Goal: Transaction & Acquisition: Purchase product/service

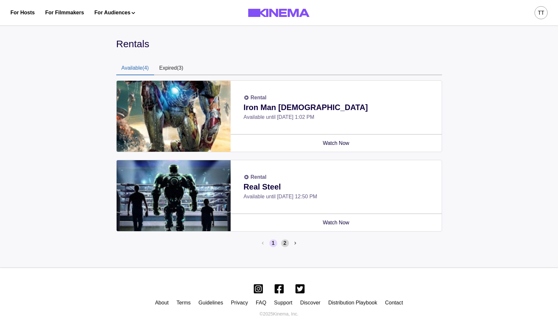
click at [283, 244] on button "2" at bounding box center [285, 244] width 8 height 8
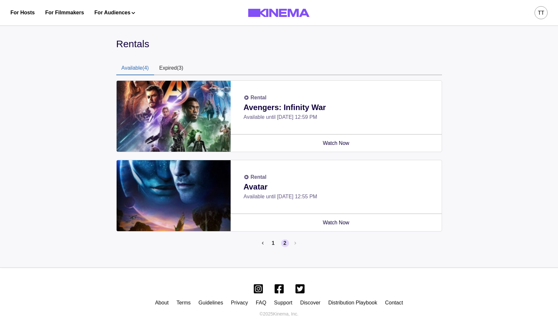
click at [179, 69] on button "Expired (3)" at bounding box center [171, 69] width 35 height 14
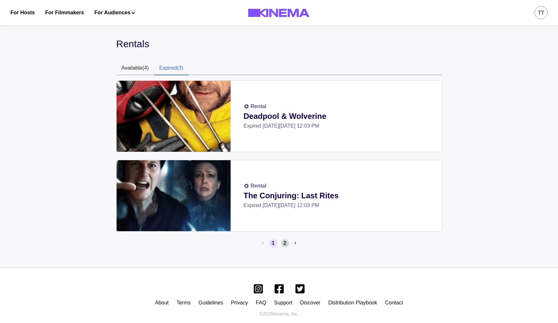
click at [287, 243] on button "2" at bounding box center [285, 244] width 8 height 8
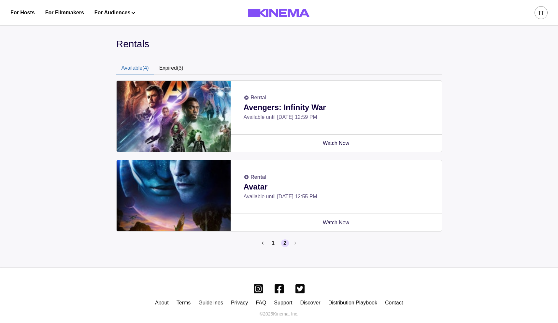
click at [138, 68] on button "Available (4)" at bounding box center [135, 69] width 38 height 14
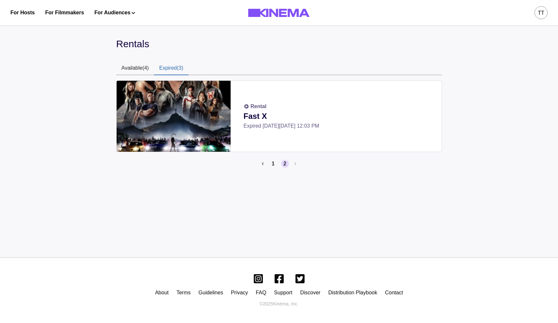
click at [185, 66] on button "Expired (3)" at bounding box center [171, 69] width 35 height 14
click at [143, 68] on button "Available (4)" at bounding box center [135, 69] width 38 height 14
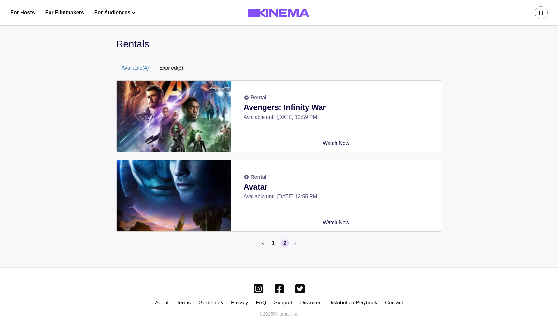
click at [180, 67] on button "Expired (3)" at bounding box center [171, 69] width 35 height 14
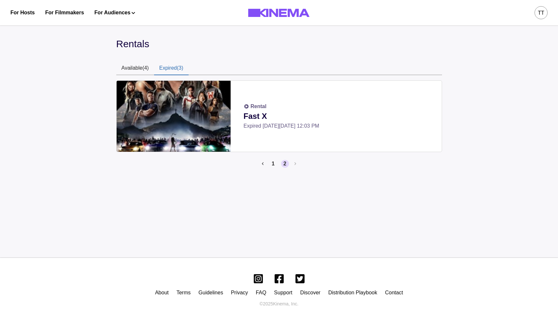
drag, startPoint x: 244, startPoint y: 126, endPoint x: 342, endPoint y: 126, distance: 98.1
click at [342, 126] on p "Expired on Tue, Sep 30 2025, 12:03 PM" at bounding box center [336, 126] width 185 height 8
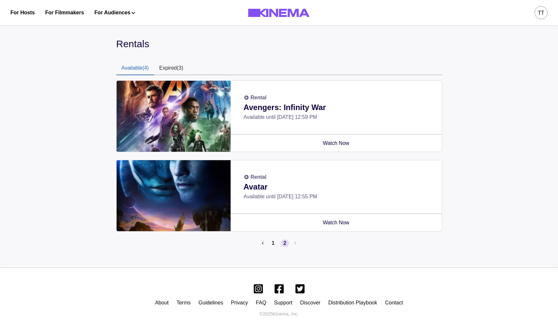
click at [128, 71] on button "Available (4)" at bounding box center [135, 69] width 38 height 14
drag, startPoint x: 244, startPoint y: 117, endPoint x: 351, endPoint y: 117, distance: 106.9
click at [351, 117] on p "Available until Fri, Oct 31 2025, 12:59 PM" at bounding box center [336, 117] width 185 height 8
click at [341, 120] on p "Available until Fri, Oct 31 2025, 12:59 PM" at bounding box center [336, 117] width 185 height 8
click at [269, 245] on li "1" at bounding box center [272, 244] width 10 height 8
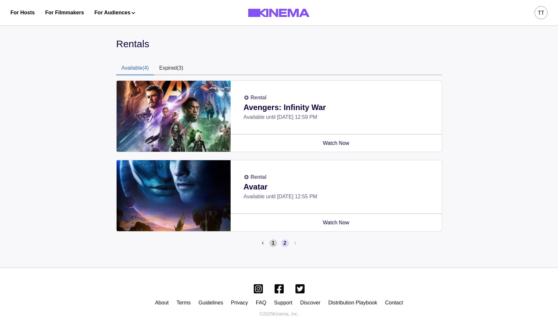
click at [271, 245] on button "1" at bounding box center [274, 244] width 8 height 8
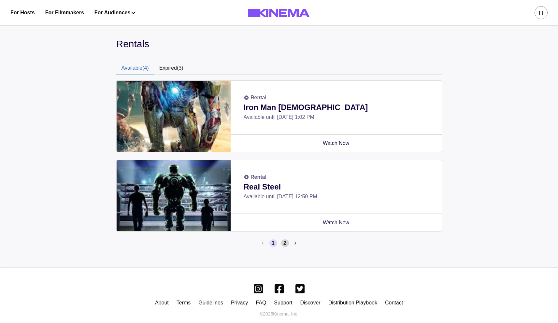
click at [288, 243] on button "2" at bounding box center [285, 244] width 8 height 8
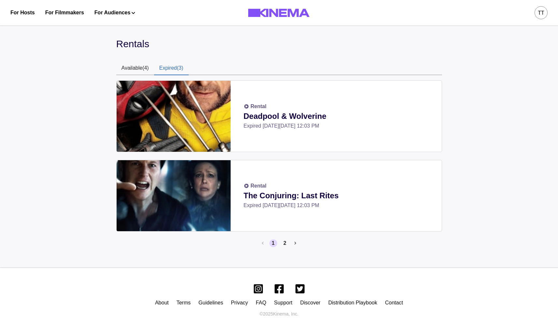
click at [162, 67] on button "Expired (3)" at bounding box center [171, 69] width 35 height 14
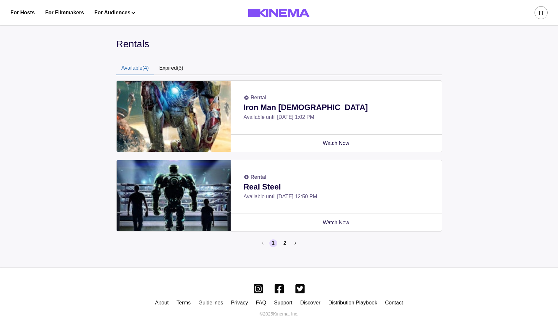
click at [131, 66] on button "Available (4)" at bounding box center [135, 69] width 38 height 14
click at [66, 55] on div "Rentals Available (4) Expired (3) Rental Iron Man 3 Available until Fri, Oct 31…" at bounding box center [279, 144] width 558 height 247
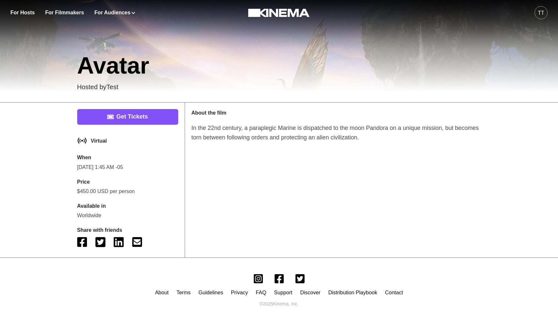
scroll to position [190, 0]
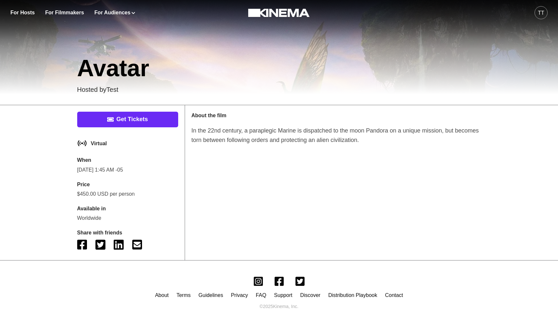
click at [134, 119] on link "Get Tickets" at bounding box center [127, 120] width 101 height 16
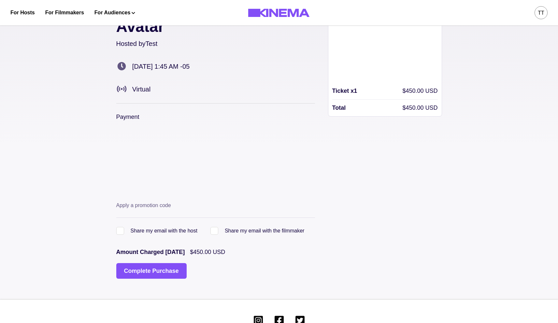
scroll to position [39, 0]
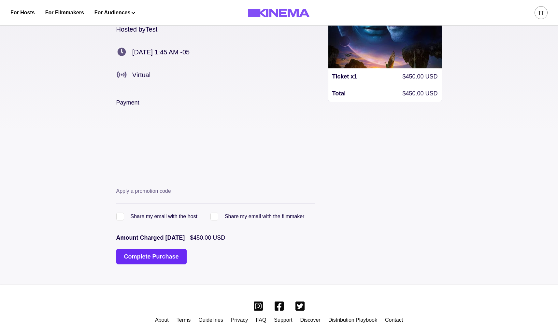
click at [155, 260] on button "Complete Purchase" at bounding box center [151, 257] width 70 height 16
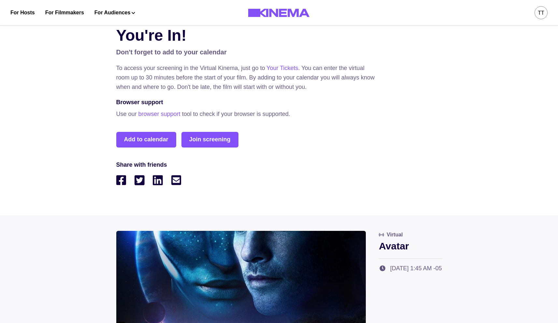
scroll to position [13, 0]
click at [539, 13] on div "tt" at bounding box center [541, 13] width 7 height 8
click at [387, 41] on p "You're In!" at bounding box center [279, 34] width 326 height 23
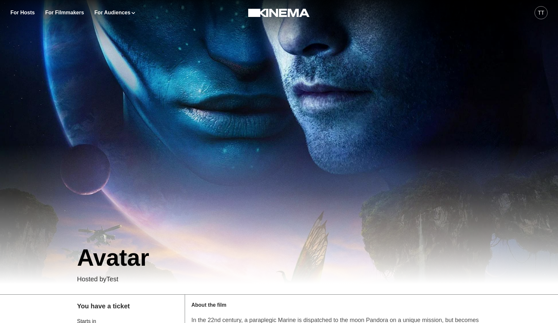
click at [541, 16] on div "tt" at bounding box center [541, 13] width 7 height 8
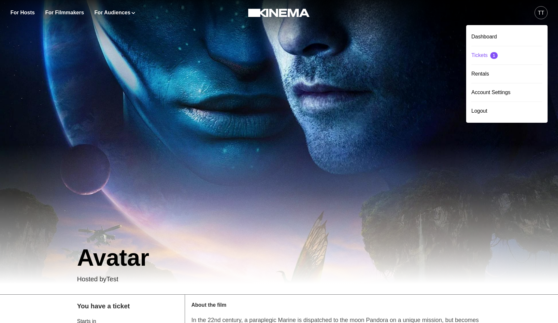
click at [478, 53] on div "Tickets 1" at bounding box center [507, 55] width 71 height 18
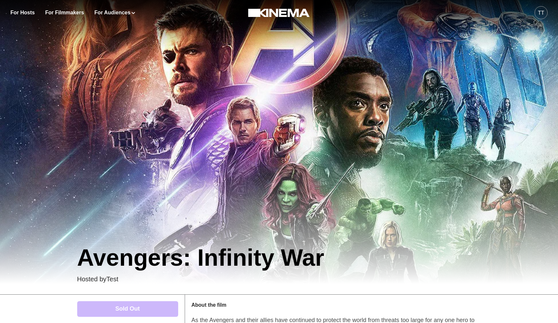
scroll to position [15, 0]
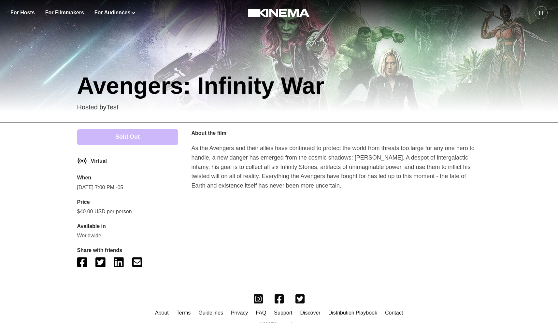
scroll to position [192, 0]
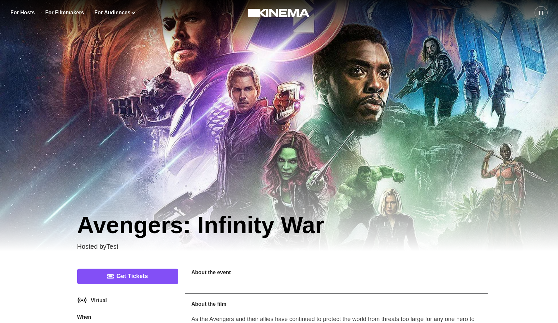
scroll to position [192, 0]
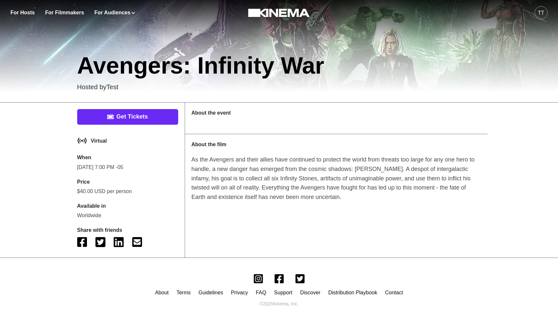
click at [138, 119] on link "Get Tickets" at bounding box center [127, 117] width 101 height 16
click at [151, 117] on link "Get Tickets" at bounding box center [127, 117] width 101 height 16
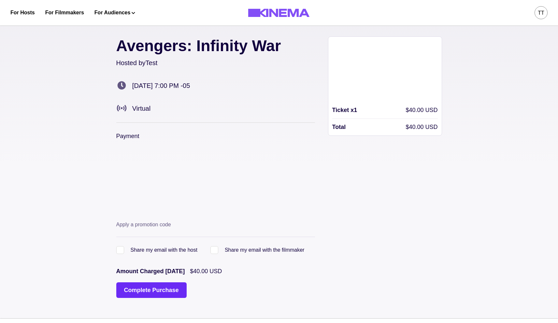
scroll to position [8, 0]
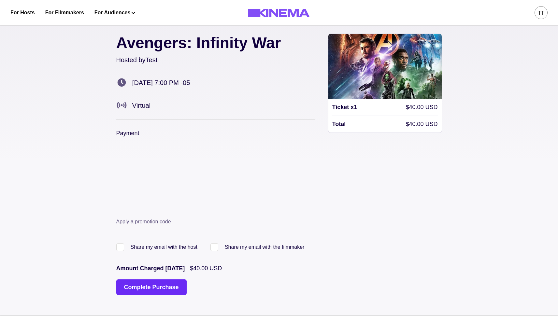
click at [148, 291] on button "Complete Purchase" at bounding box center [151, 288] width 70 height 16
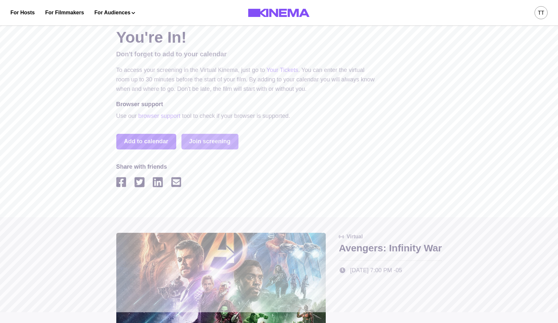
scroll to position [12, 0]
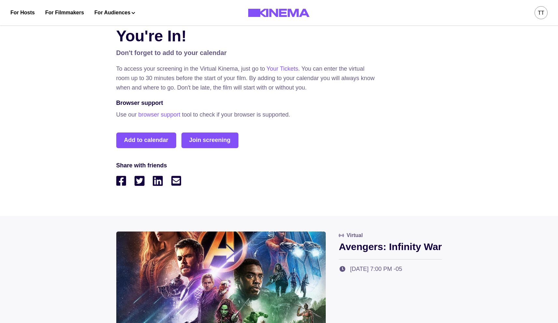
click at [546, 13] on div "tt" at bounding box center [541, 12] width 13 height 13
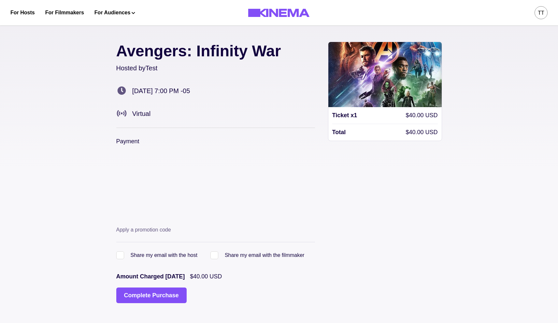
click at [535, 12] on div "tt" at bounding box center [541, 12] width 13 height 13
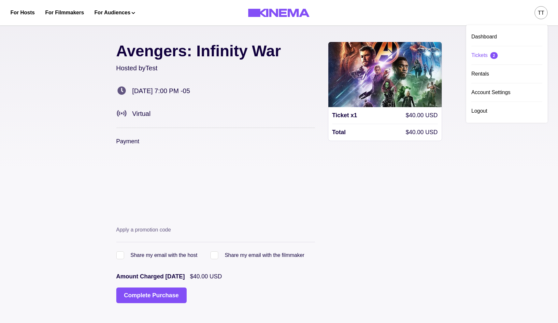
click at [493, 50] on div "Tickets 2" at bounding box center [507, 55] width 71 height 18
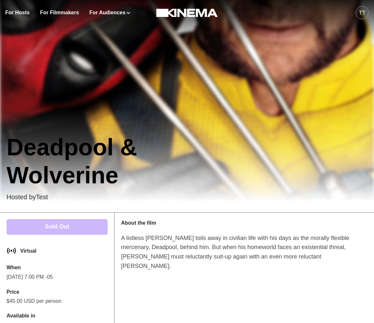
scroll to position [52, 0]
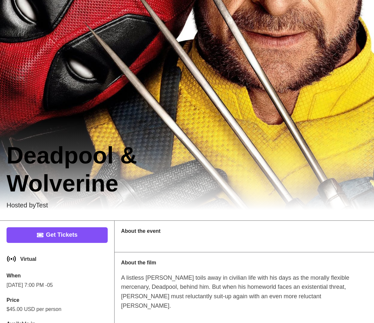
click at [49, 232] on link "Get Tickets" at bounding box center [57, 236] width 101 height 16
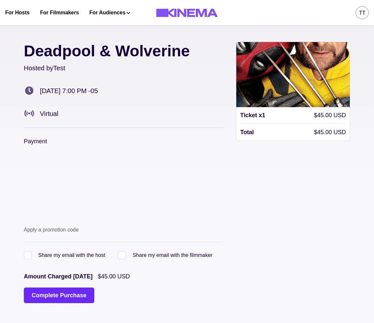
click at [31, 290] on button "Complete Purchase" at bounding box center [59, 296] width 70 height 16
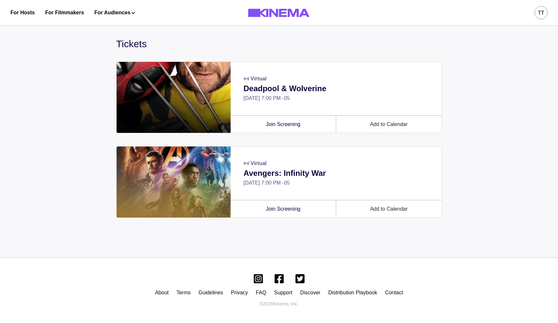
click at [99, 124] on div "Tickets Virtual Deadpool & Wolverine [DATE] 7:00 PM -05 Join Screening Add to C…" at bounding box center [279, 139] width 558 height 237
click at [297, 232] on button "Next page" at bounding box center [296, 230] width 8 height 8
click at [287, 231] on button "2" at bounding box center [285, 230] width 8 height 8
click at [272, 231] on button "1" at bounding box center [274, 230] width 8 height 8
click at [286, 230] on button "2" at bounding box center [285, 230] width 8 height 8
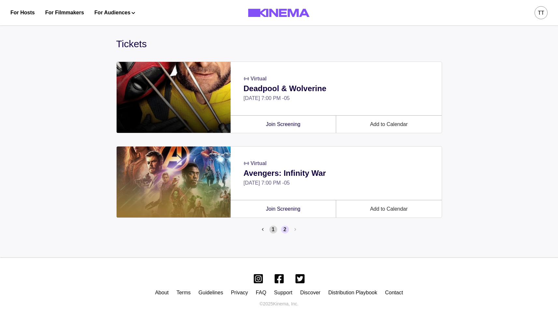
click at [276, 230] on button "1" at bounding box center [274, 230] width 8 height 8
click at [287, 231] on button "2" at bounding box center [285, 230] width 8 height 8
click at [273, 231] on button "1" at bounding box center [274, 230] width 8 height 8
click at [283, 231] on button "2" at bounding box center [285, 230] width 8 height 8
click at [272, 230] on button "1" at bounding box center [274, 230] width 8 height 8
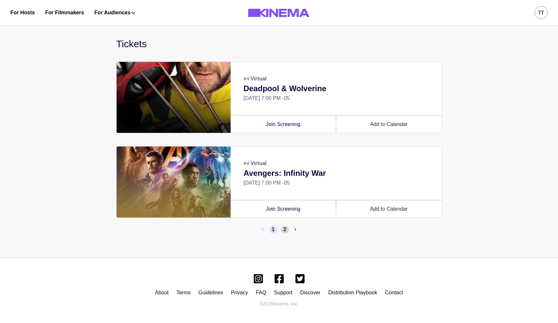
click at [286, 230] on button "2" at bounding box center [285, 230] width 8 height 8
click at [273, 229] on button "1" at bounding box center [274, 230] width 8 height 8
click at [269, 230] on li "1" at bounding box center [272, 230] width 10 height 8
click at [285, 230] on button "2" at bounding box center [285, 230] width 8 height 8
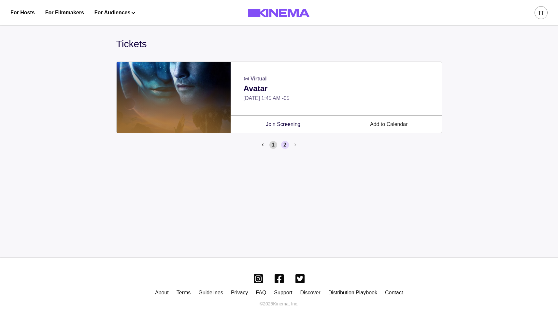
click at [272, 143] on button "1" at bounding box center [274, 145] width 8 height 8
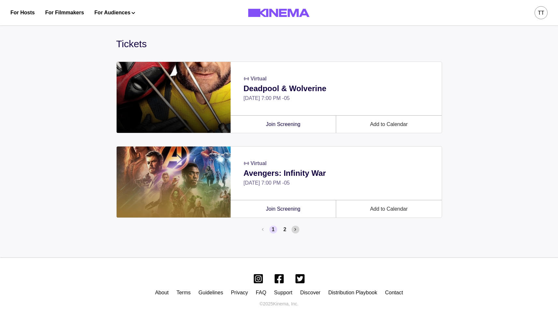
click at [292, 228] on button "Next page" at bounding box center [296, 230] width 8 height 8
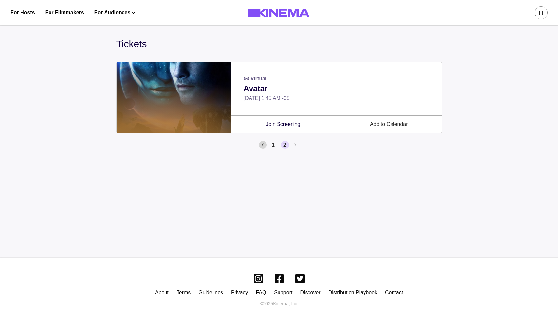
click at [264, 145] on button "Previous page" at bounding box center [263, 145] width 8 height 8
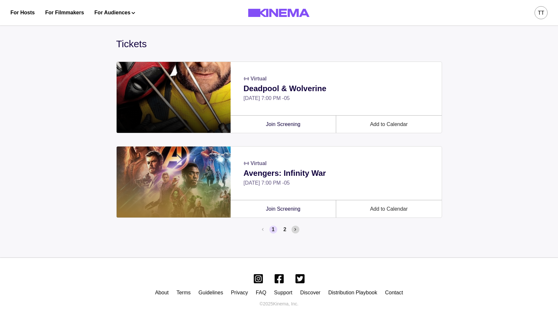
click at [295, 228] on icon "Next page" at bounding box center [296, 230] width 2 height 5
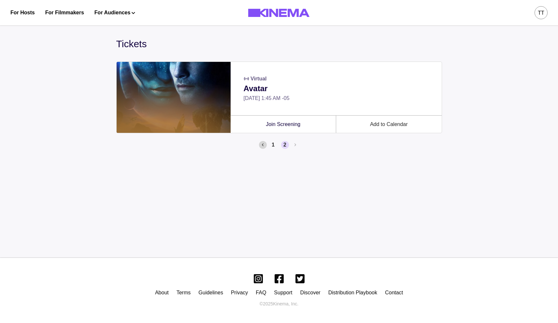
click at [261, 144] on button "Previous page" at bounding box center [263, 145] width 8 height 8
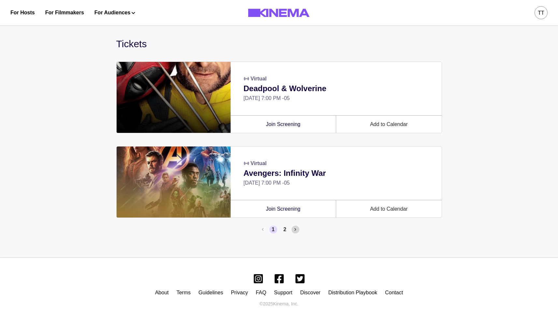
click at [294, 232] on button "Next page" at bounding box center [296, 230] width 8 height 8
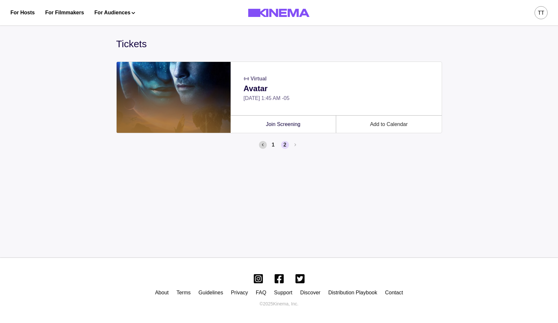
click at [260, 146] on button "Previous page" at bounding box center [263, 145] width 8 height 8
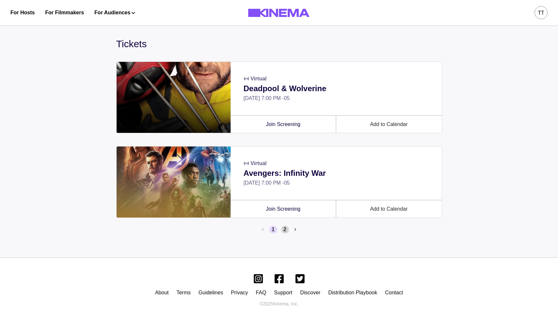
click at [282, 229] on button "2" at bounding box center [285, 230] width 8 height 8
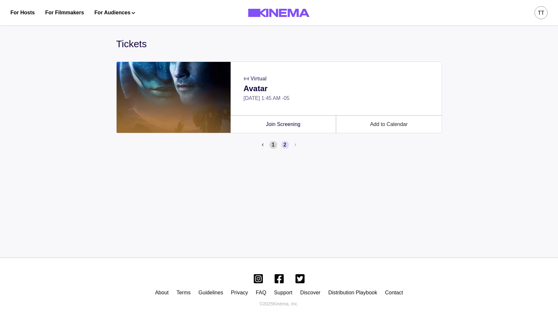
click at [274, 146] on button "1" at bounding box center [274, 145] width 8 height 8
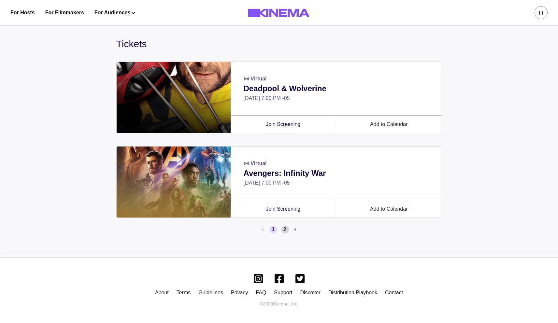
click at [284, 229] on button "2" at bounding box center [285, 230] width 8 height 8
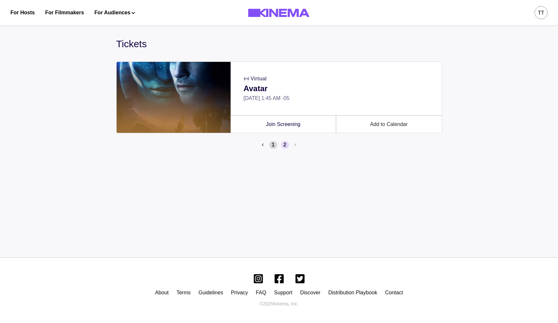
click at [270, 143] on button "1" at bounding box center [274, 145] width 8 height 8
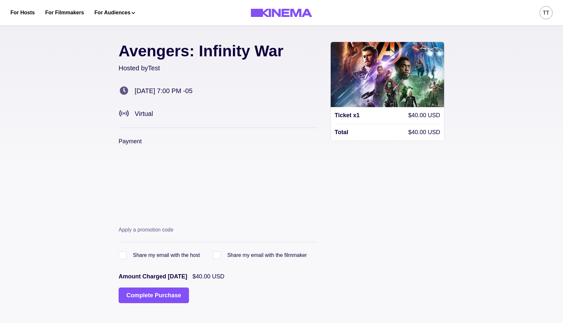
scroll to position [66, 0]
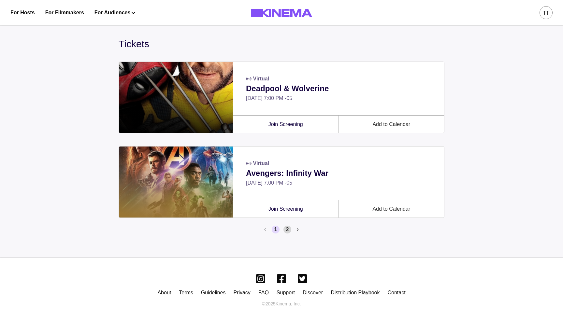
click at [288, 228] on button "2" at bounding box center [288, 230] width 8 height 8
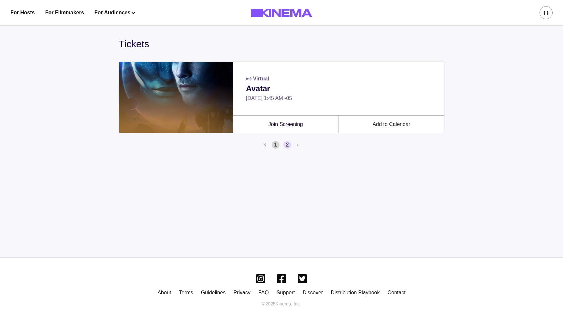
click at [278, 142] on button "1" at bounding box center [276, 145] width 8 height 8
